Goal: Transaction & Acquisition: Purchase product/service

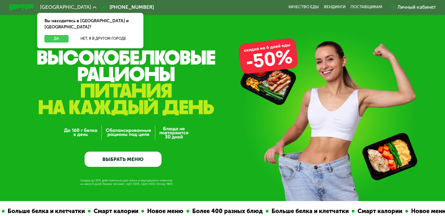
click at [51, 35] on button "Да" at bounding box center [56, 38] width 24 height 7
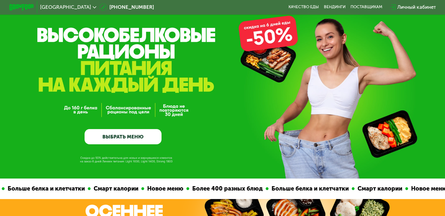
scroll to position [23, 0]
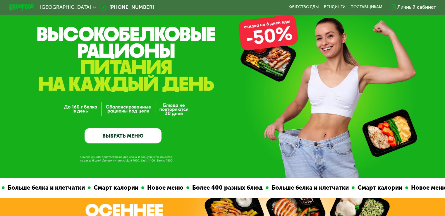
click at [132, 133] on link "ВЫБРАТЬ МЕНЮ" at bounding box center [122, 135] width 77 height 15
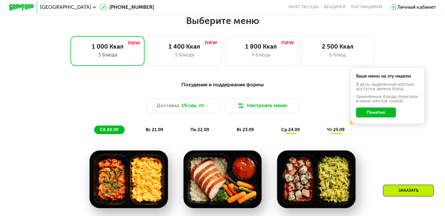
scroll to position [381, 0]
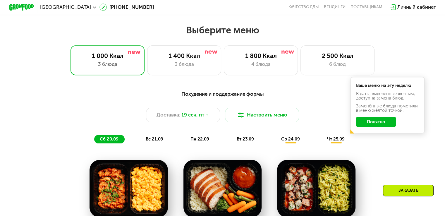
click at [156, 141] on span "вс 21.09" at bounding box center [155, 138] width 18 height 5
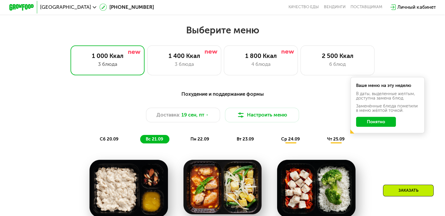
click at [202, 139] on span "пн 22.09" at bounding box center [199, 138] width 19 height 5
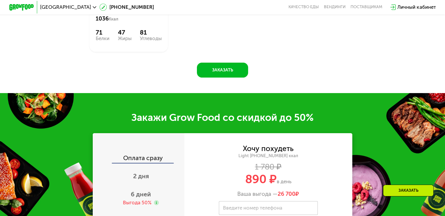
scroll to position [603, 0]
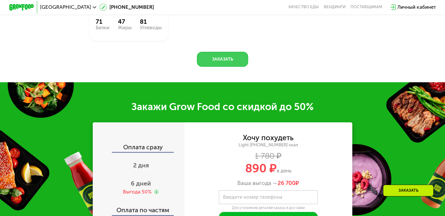
click at [221, 67] on button "Заказать" at bounding box center [222, 59] width 51 height 15
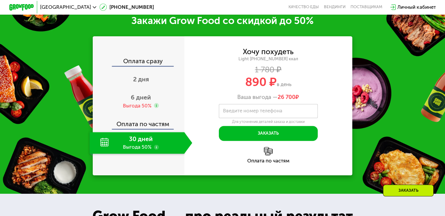
scroll to position [744, 0]
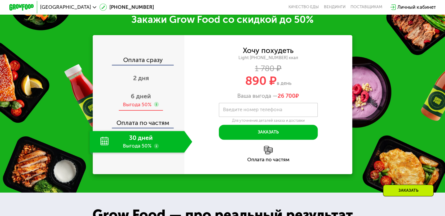
click at [141, 108] on div "Выгода 50%" at bounding box center [137, 104] width 29 height 7
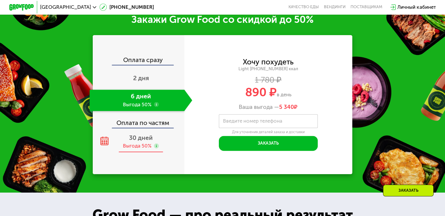
click at [143, 152] on div "30 дней Выгода 50%" at bounding box center [140, 142] width 103 height 22
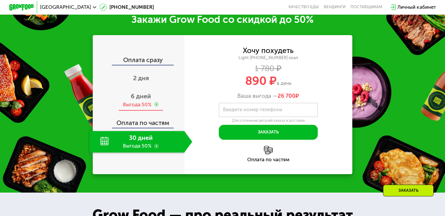
click at [142, 100] on span "6 дней" at bounding box center [141, 95] width 20 height 7
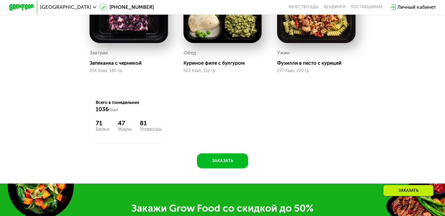
scroll to position [367, 0]
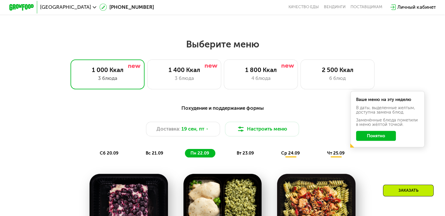
click at [381, 139] on button "Понятно" at bounding box center [376, 136] width 40 height 10
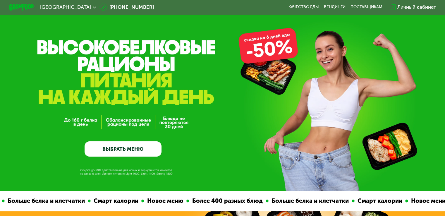
scroll to position [0, 0]
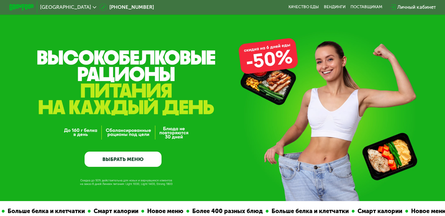
click at [117, 163] on link "ВЫБРАТЬ МЕНЮ" at bounding box center [122, 158] width 77 height 15
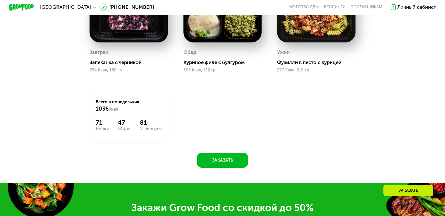
scroll to position [557, 0]
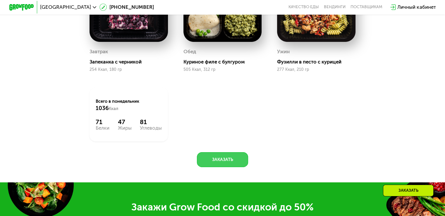
click at [225, 162] on button "Заказать" at bounding box center [222, 159] width 51 height 15
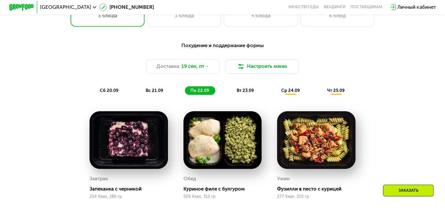
scroll to position [428, 0]
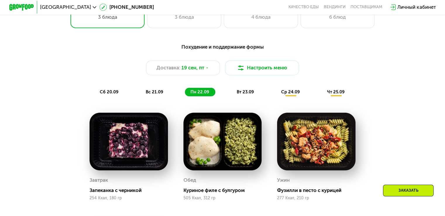
click at [249, 94] on span "вт 23.09" at bounding box center [244, 91] width 17 height 5
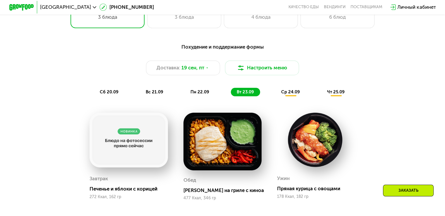
click at [294, 94] on span "ср 24.09" at bounding box center [290, 91] width 19 height 5
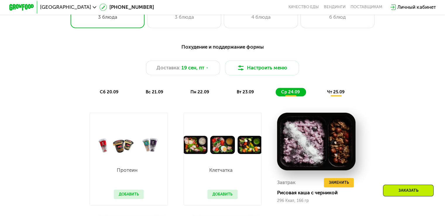
click at [338, 94] on span "чт 25.09" at bounding box center [336, 91] width 18 height 5
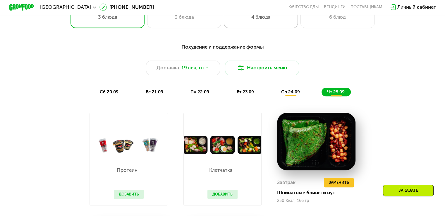
click at [267, 18] on div "4 блюда" at bounding box center [260, 16] width 61 height 7
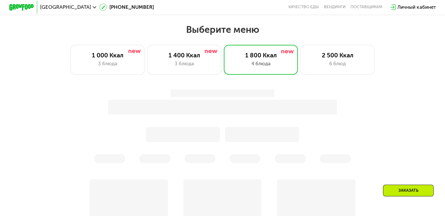
scroll to position [381, 0]
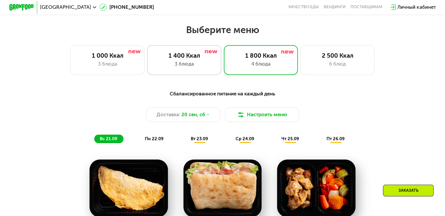
click at [189, 66] on div "3 блюда" at bounding box center [183, 63] width 61 height 7
